Goal: Task Accomplishment & Management: Manage account settings

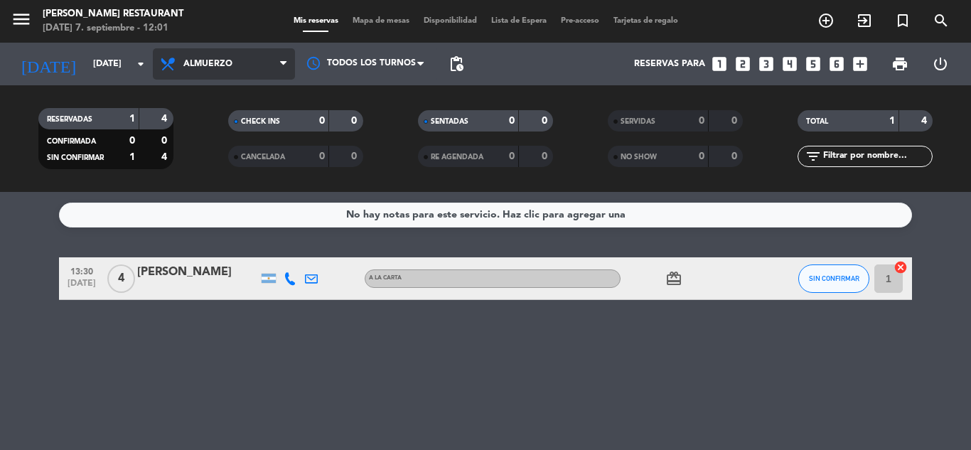
click at [242, 58] on span "Almuerzo" at bounding box center [224, 63] width 142 height 31
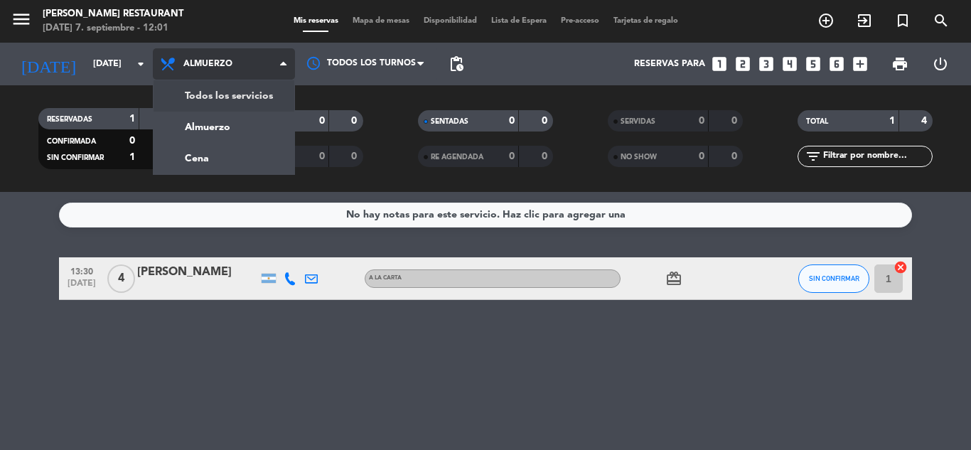
click at [230, 98] on div "menu [PERSON_NAME] Restaurant [DATE] 7. septiembre - 12:01 Mis reservas Mapa de…" at bounding box center [485, 96] width 971 height 192
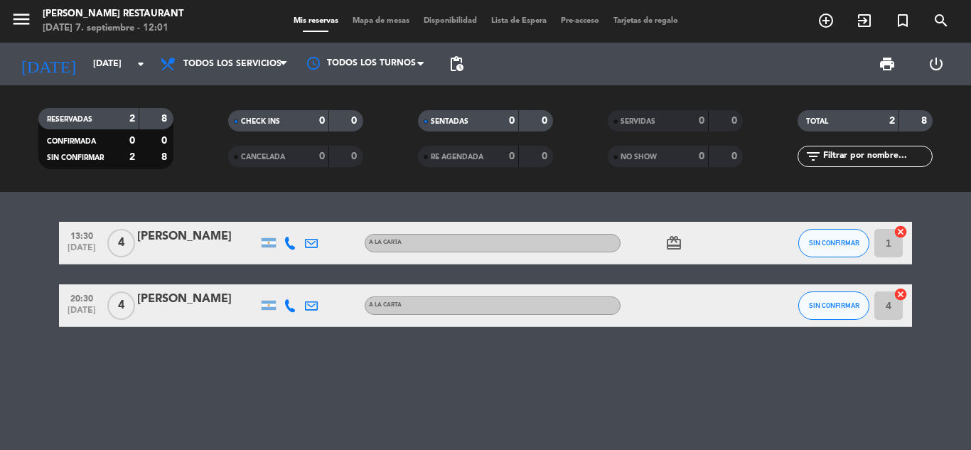
click at [16, 323] on bookings-row "13:30 [DATE] 4 [PERSON_NAME] A LA CARTA card_giftcard SIN CONFIRMAR 1 cancel 20…" at bounding box center [485, 274] width 971 height 105
click at [214, 68] on span "Todos los servicios" at bounding box center [232, 64] width 98 height 10
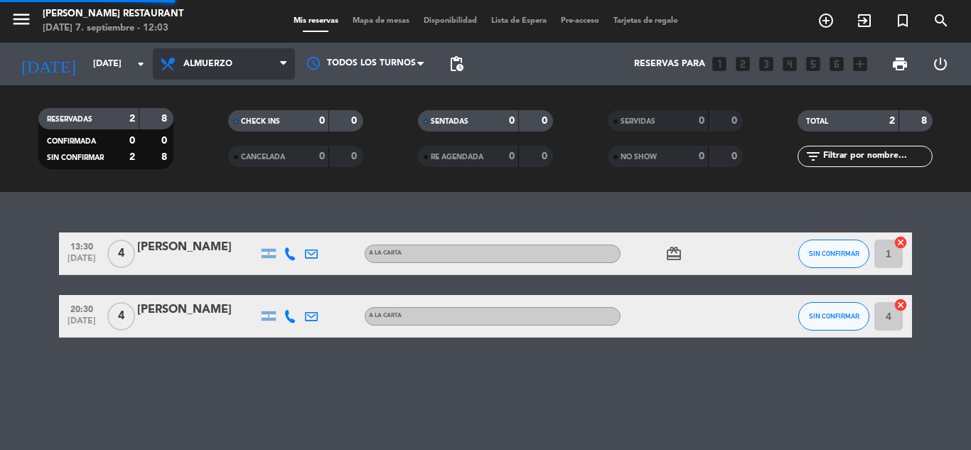
click at [242, 139] on div "menu [PERSON_NAME] Restaurant [DATE] 7. septiembre - 12:03 Mis reservas Mapa de…" at bounding box center [485, 96] width 971 height 192
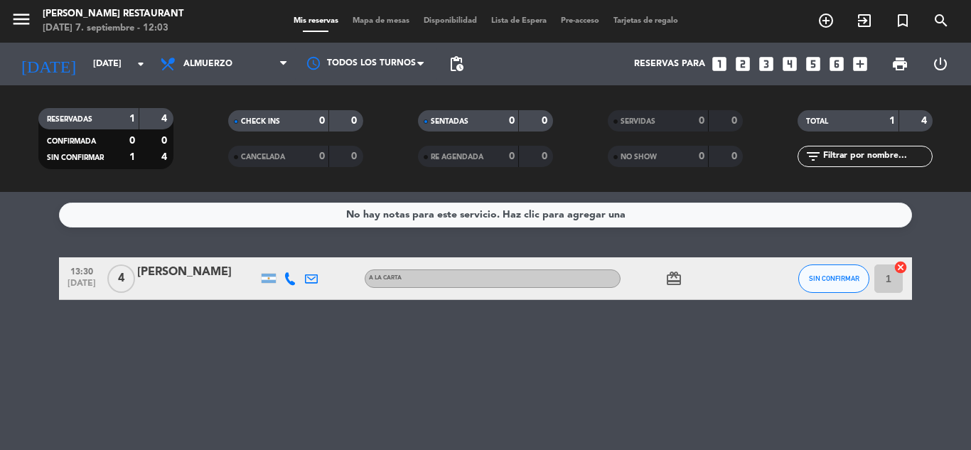
click at [34, 271] on bookings-row "13:30 [DATE] 4 [PERSON_NAME] A LA CARTA card_giftcard SIN CONFIRMAR 1 cancel" at bounding box center [485, 278] width 971 height 43
click at [532, 210] on div "No hay notas para este servicio. Haz clic para agregar una" at bounding box center [485, 215] width 279 height 16
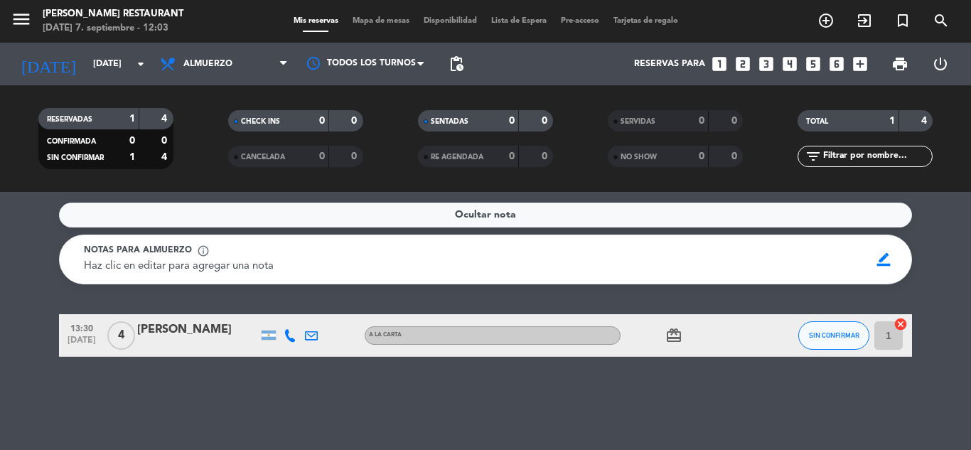
click at [532, 210] on div "Ocultar nota" at bounding box center [485, 215] width 853 height 25
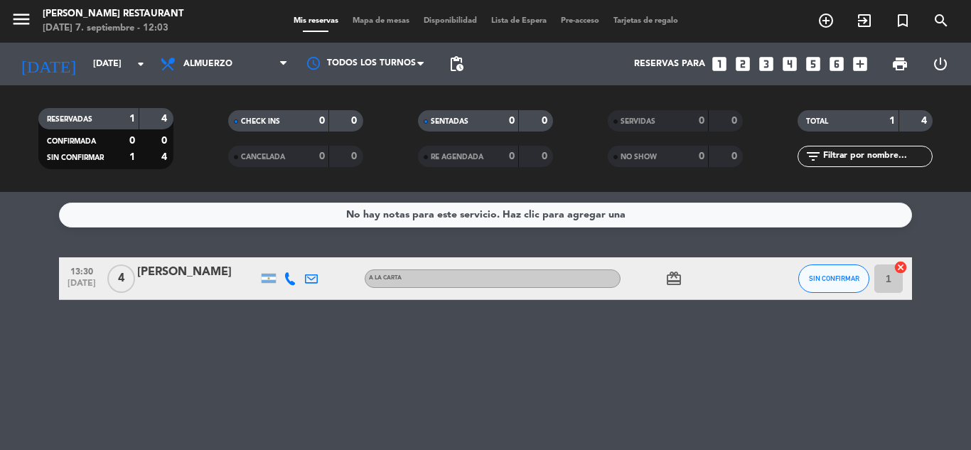
click at [431, 362] on div "No hay notas para este servicio. Haz clic para agregar una 13:30 [DATE] 4 [PERS…" at bounding box center [485, 321] width 971 height 258
click at [490, 371] on div "No hay notas para este servicio. Haz clic para agregar una 13:30 [DATE] 4 [PERS…" at bounding box center [485, 321] width 971 height 258
